Goal: Navigation & Orientation: Find specific page/section

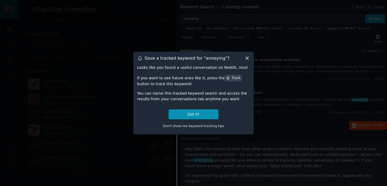
scroll to position [42, 0]
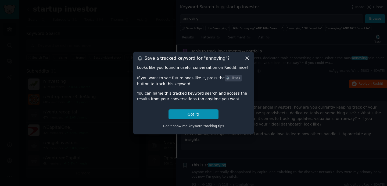
click at [249, 59] on icon at bounding box center [247, 58] width 6 height 6
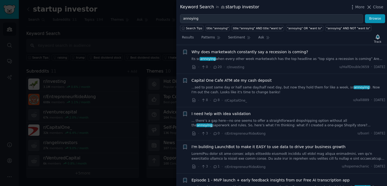
scroll to position [3291, 0]
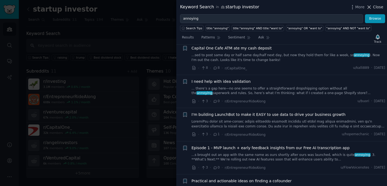
click at [370, 9] on icon at bounding box center [370, 7] width 6 height 6
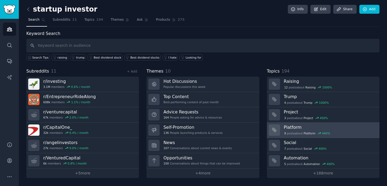
click at [300, 127] on h3 "Platform" at bounding box center [330, 128] width 92 height 6
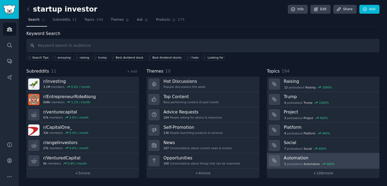
click at [310, 158] on h3 "Automation" at bounding box center [330, 158] width 92 height 6
